Goal: Navigation & Orientation: Find specific page/section

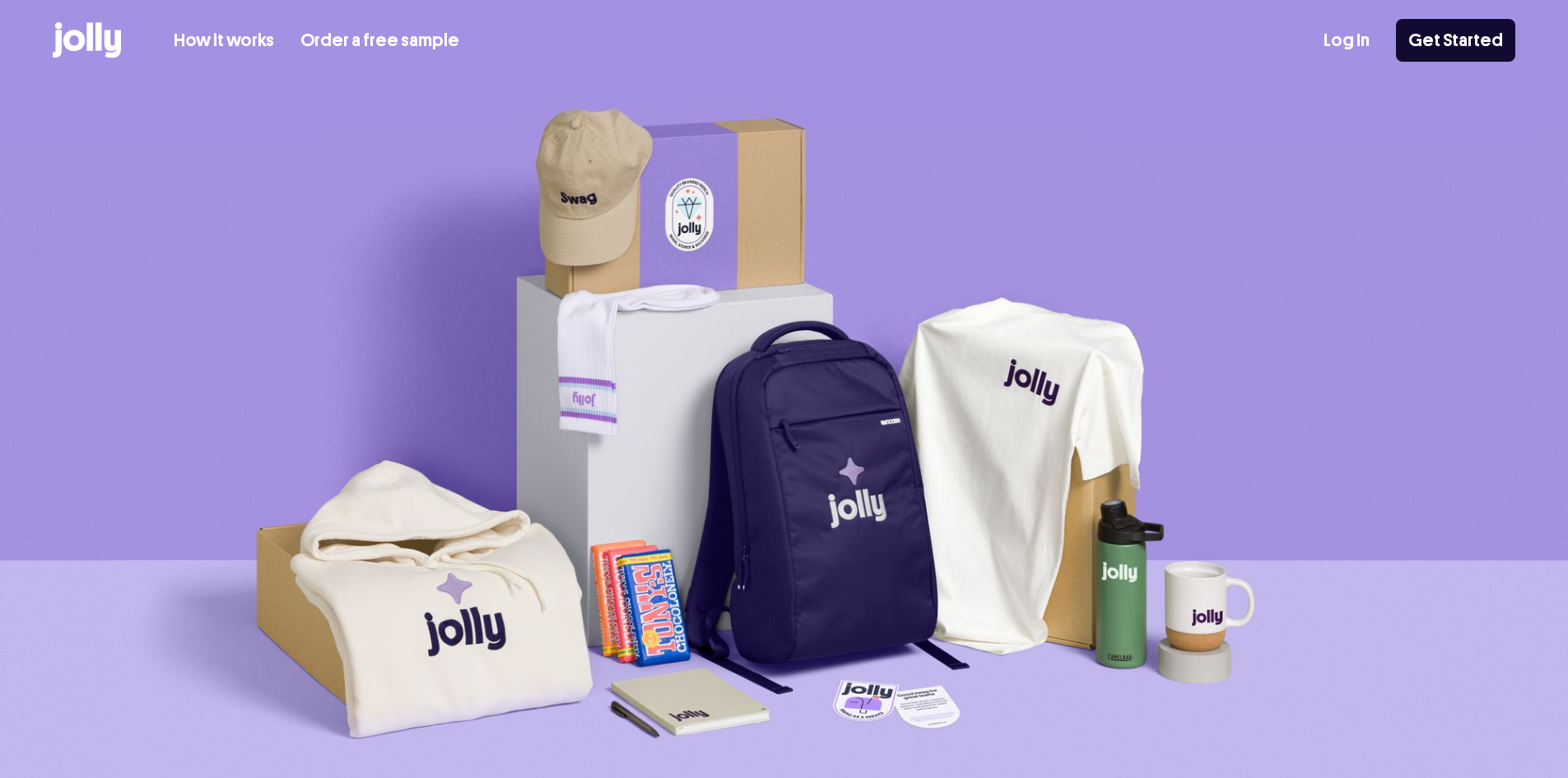
click at [1370, 36] on link "Log In" at bounding box center [1346, 40] width 46 height 27
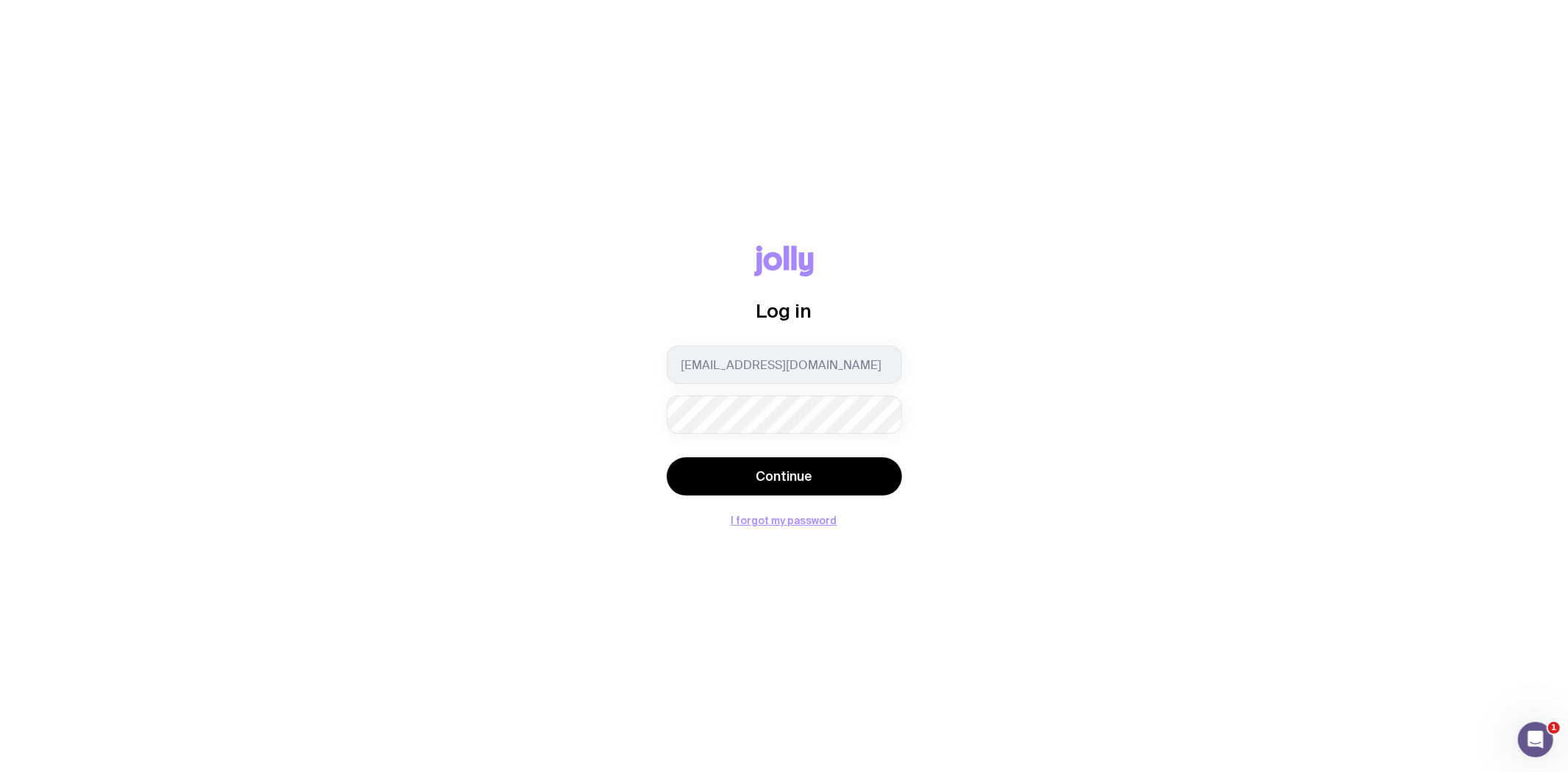
drag, startPoint x: 851, startPoint y: 466, endPoint x: 827, endPoint y: 162, distance: 304.9
click at [851, 466] on button "Continue" at bounding box center [784, 476] width 235 height 38
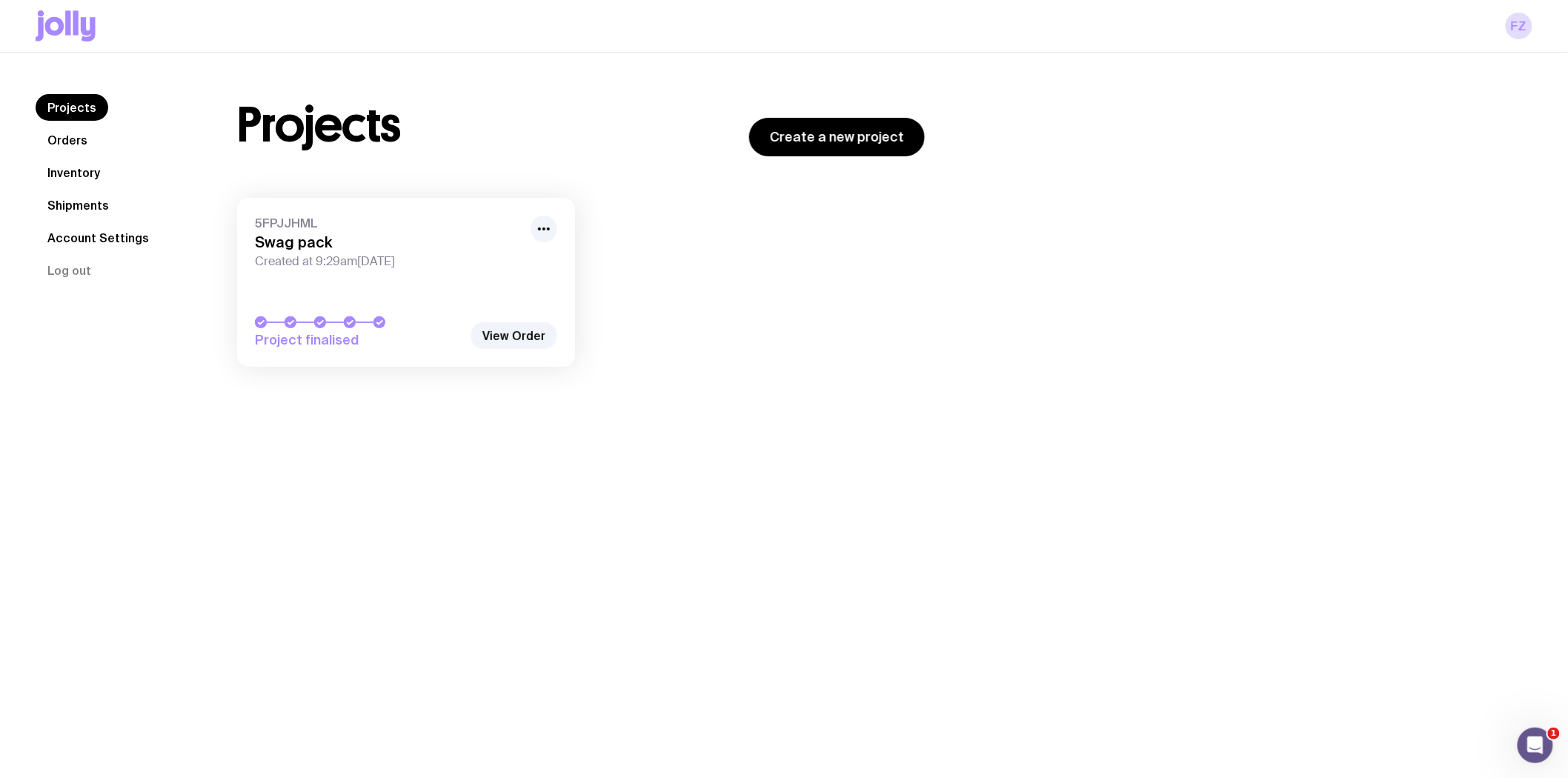
click at [74, 202] on link "Shipments" at bounding box center [78, 205] width 85 height 27
